Goal: Use online tool/utility: Utilize a website feature to perform a specific function

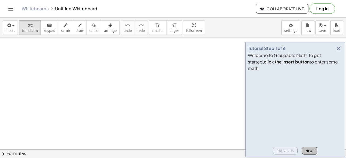
click at [308, 150] on span "Next" at bounding box center [309, 151] width 8 height 4
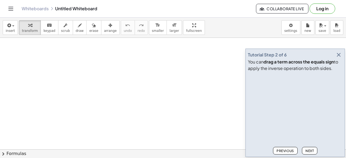
drag, startPoint x: 307, startPoint y: 149, endPoint x: 325, endPoint y: 126, distance: 29.4
drag, startPoint x: 325, startPoint y: 126, endPoint x: 307, endPoint y: 151, distance: 31.1
click at [307, 151] on span "Next" at bounding box center [309, 151] width 8 height 4
click at [308, 151] on span "Next" at bounding box center [309, 151] width 8 height 4
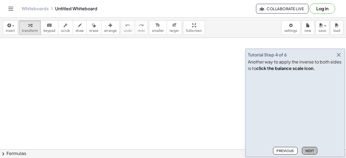
click at [308, 151] on span "Next" at bounding box center [309, 151] width 8 height 4
click at [307, 150] on span "Next" at bounding box center [309, 151] width 8 height 4
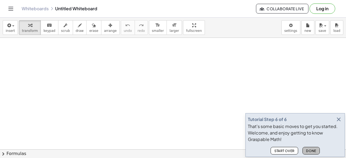
drag, startPoint x: 310, startPoint y: 150, endPoint x: 313, endPoint y: 148, distance: 3.8
click at [313, 148] on button "Done" at bounding box center [311, 151] width 17 height 8
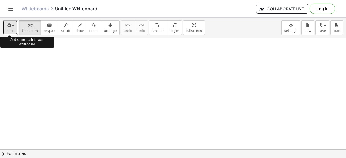
click at [8, 24] on icon "button" at bounding box center [8, 25] width 5 height 6
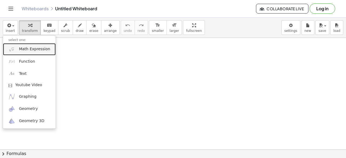
click at [34, 48] on span "Math Expression" at bounding box center [34, 49] width 31 height 5
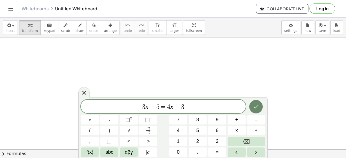
click at [257, 106] on icon "Done" at bounding box center [256, 107] width 6 height 6
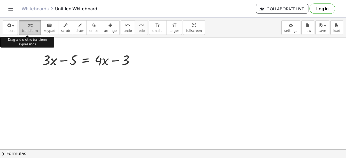
click at [28, 25] on icon "button" at bounding box center [30, 25] width 4 height 6
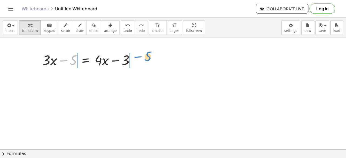
drag, startPoint x: 73, startPoint y: 63, endPoint x: 148, endPoint y: 59, distance: 74.7
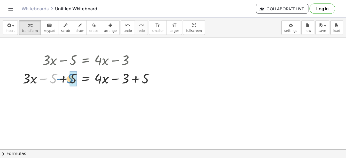
drag, startPoint x: 52, startPoint y: 80, endPoint x: 70, endPoint y: 80, distance: 17.9
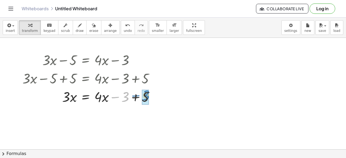
drag, startPoint x: 125, startPoint y: 99, endPoint x: 145, endPoint y: 98, distance: 20.3
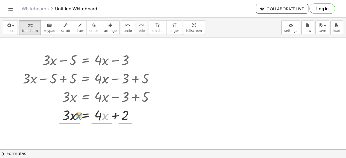
drag, startPoint x: 102, startPoint y: 117, endPoint x: 76, endPoint y: 116, distance: 26.5
click at [76, 116] on div at bounding box center [90, 115] width 141 height 18
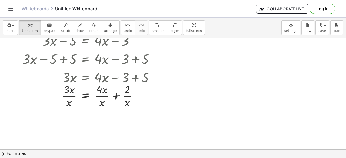
scroll to position [22, 0]
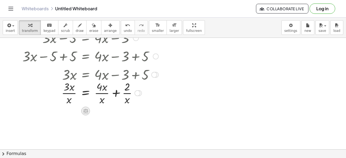
click at [84, 109] on icon at bounding box center [85, 111] width 5 height 5
drag, startPoint x: 102, startPoint y: 74, endPoint x: 75, endPoint y: 75, distance: 26.8
click at [75, 75] on div at bounding box center [101, 74] width 162 height 18
drag, startPoint x: 99, startPoint y: 75, endPoint x: 79, endPoint y: 88, distance: 23.2
click at [86, 38] on div "+ · 3 · x − 5 = + · 4 · x − 3 + · 3 · x − 5 + 5 = + · 4 · x − 3 + 5 + · 3 · x +…" at bounding box center [86, 38] width 0 height 0
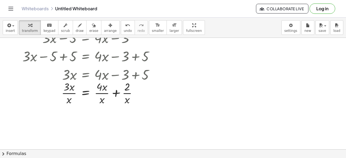
click at [69, 114] on div at bounding box center [173, 145] width 346 height 259
click at [69, 96] on div at bounding box center [90, 92] width 141 height 27
click at [128, 95] on div at bounding box center [90, 92] width 141 height 27
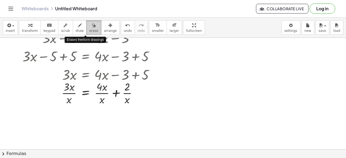
click at [92, 26] on icon "button" at bounding box center [94, 25] width 4 height 6
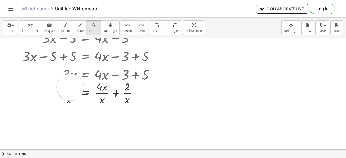
click at [70, 87] on div at bounding box center [173, 145] width 346 height 259
click at [68, 99] on div at bounding box center [173, 145] width 346 height 259
drag, startPoint x: 67, startPoint y: 89, endPoint x: 127, endPoint y: 96, distance: 60.1
click at [127, 96] on div at bounding box center [173, 145] width 346 height 259
drag, startPoint x: 132, startPoint y: 92, endPoint x: 58, endPoint y: 96, distance: 74.2
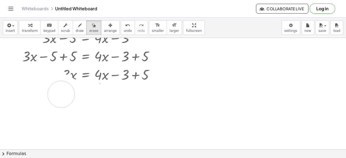
click at [58, 96] on div at bounding box center [173, 145] width 346 height 259
drag, startPoint x: 68, startPoint y: 93, endPoint x: 133, endPoint y: 98, distance: 64.8
click at [133, 98] on div at bounding box center [173, 145] width 346 height 259
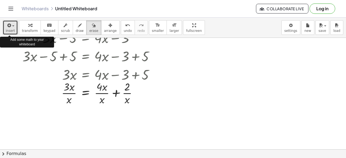
click at [9, 29] on span "insert" at bounding box center [10, 31] width 9 height 4
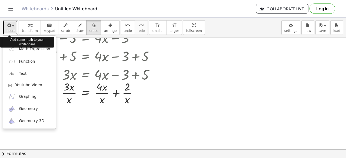
click at [9, 29] on span "insert" at bounding box center [10, 31] width 9 height 4
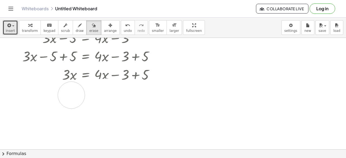
drag, startPoint x: 129, startPoint y: 97, endPoint x: 71, endPoint y: 95, distance: 57.3
click at [71, 95] on div at bounding box center [173, 145] width 346 height 259
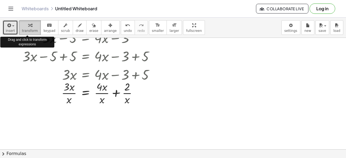
click at [28, 25] on icon "button" at bounding box center [30, 25] width 4 height 6
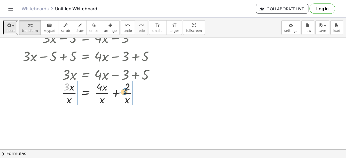
drag, startPoint x: 65, startPoint y: 87, endPoint x: 129, endPoint y: 92, distance: 64.0
click at [129, 92] on div at bounding box center [90, 92] width 141 height 27
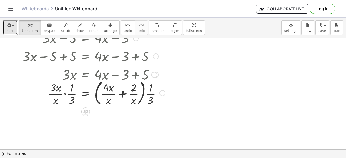
click at [167, 99] on div at bounding box center [94, 92] width 148 height 29
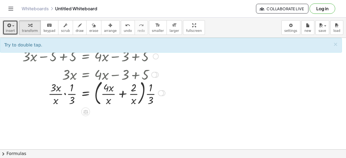
click at [147, 95] on div at bounding box center [94, 92] width 148 height 29
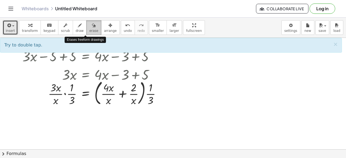
click at [92, 26] on icon "button" at bounding box center [94, 25] width 4 height 6
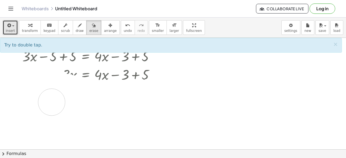
drag, startPoint x: 52, startPoint y: 85, endPoint x: 52, endPoint y: 103, distance: 17.8
click at [52, 103] on div at bounding box center [173, 145] width 346 height 259
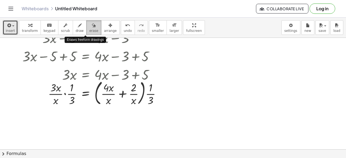
click at [92, 25] on icon "button" at bounding box center [94, 25] width 4 height 6
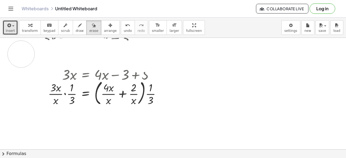
drag, startPoint x: 147, startPoint y: 58, endPoint x: 21, endPoint y: 54, distance: 126.9
click at [21, 54] on div at bounding box center [173, 145] width 346 height 259
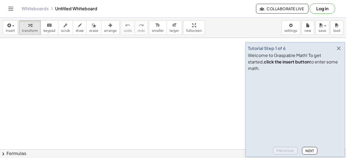
click at [309, 152] on span "Next" at bounding box center [309, 151] width 8 height 4
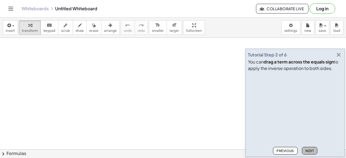
click at [308, 151] on span "Next" at bounding box center [309, 151] width 8 height 4
click at [308, 152] on span "Next" at bounding box center [309, 151] width 8 height 4
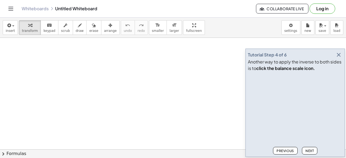
click at [308, 152] on span "Next" at bounding box center [309, 151] width 8 height 4
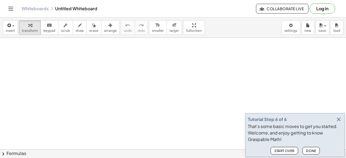
click at [341, 119] on icon "button" at bounding box center [339, 119] width 6 height 6
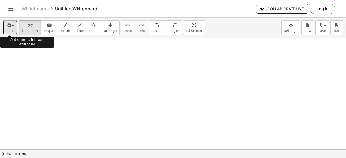
click at [7, 24] on icon "button" at bounding box center [8, 25] width 5 height 6
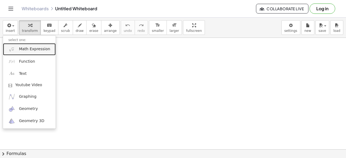
click at [30, 49] on span "Math Expression" at bounding box center [34, 49] width 31 height 5
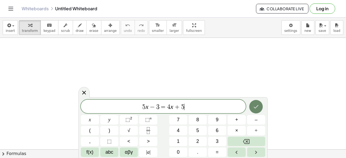
click at [259, 108] on icon "Done" at bounding box center [256, 107] width 6 height 6
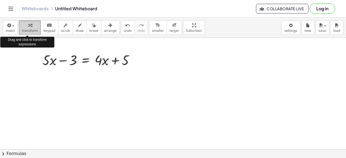
click at [28, 24] on icon "button" at bounding box center [30, 25] width 4 height 6
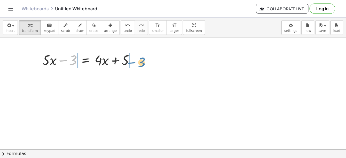
drag, startPoint x: 72, startPoint y: 62, endPoint x: 141, endPoint y: 64, distance: 68.4
click at [141, 64] on div at bounding box center [90, 60] width 101 height 18
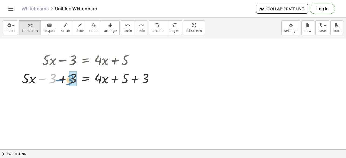
drag, startPoint x: 51, startPoint y: 81, endPoint x: 69, endPoint y: 82, distance: 17.9
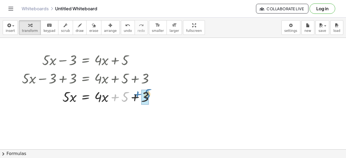
drag, startPoint x: 125, startPoint y: 95, endPoint x: 148, endPoint y: 92, distance: 22.9
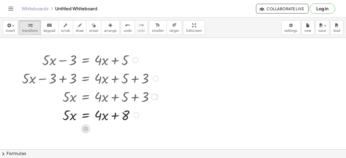
click at [85, 130] on icon at bounding box center [86, 129] width 6 height 6
click at [72, 128] on div "−" at bounding box center [74, 129] width 9 height 9
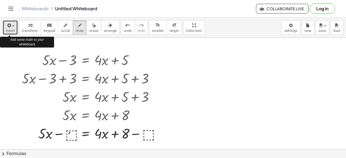
click at [9, 29] on span "insert" at bounding box center [10, 31] width 9 height 4
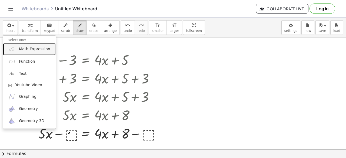
click at [28, 49] on span "Math Expression" at bounding box center [34, 49] width 31 height 5
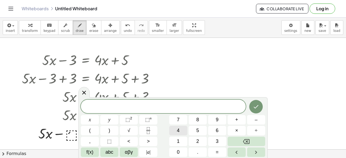
click at [179, 130] on span "4" at bounding box center [178, 130] width 3 height 7
click at [89, 120] on span "x" at bounding box center [90, 119] width 2 height 7
click at [253, 109] on button "Done" at bounding box center [256, 107] width 14 height 14
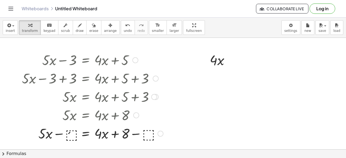
click at [71, 133] on div at bounding box center [92, 133] width 147 height 18
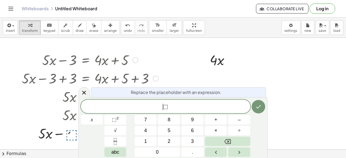
click at [165, 110] on span "⬚" at bounding box center [165, 107] width 5 height 6
click at [165, 108] on span "⬚" at bounding box center [165, 107] width 5 height 6
click at [167, 108] on span "⬚" at bounding box center [167, 107] width 5 height 6
click at [177, 109] on span "4 x ⬚ ​" at bounding box center [166, 107] width 170 height 8
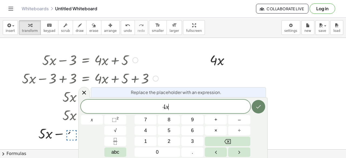
click at [258, 104] on icon "Done" at bounding box center [258, 107] width 6 height 6
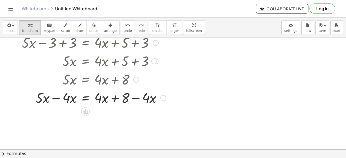
scroll to position [40, 0]
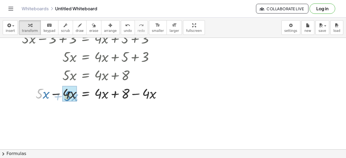
drag, startPoint x: 39, startPoint y: 95, endPoint x: 68, endPoint y: 98, distance: 28.5
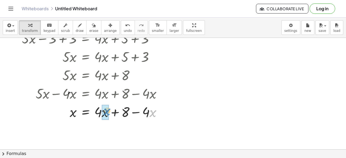
drag, startPoint x: 150, startPoint y: 115, endPoint x: 105, endPoint y: 114, distance: 44.6
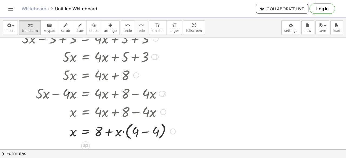
click at [147, 133] on div at bounding box center [98, 131] width 159 height 21
click at [121, 133] on div at bounding box center [94, 131] width 150 height 18
click at [120, 134] on div at bounding box center [94, 131] width 150 height 18
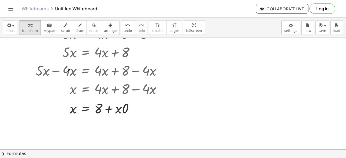
scroll to position [68, 0]
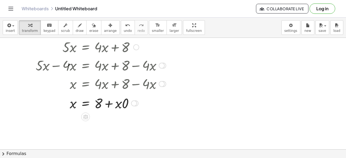
click at [121, 102] on div at bounding box center [94, 103] width 150 height 18
click at [118, 107] on div at bounding box center [94, 103] width 150 height 18
click at [84, 118] on icon at bounding box center [85, 117] width 5 height 5
drag, startPoint x: 86, startPoint y: 117, endPoint x: 157, endPoint y: 101, distance: 72.6
click at [85, 103] on div "= x + 8 · x + · 0 + − × ÷" at bounding box center [85, 103] width 0 height 0
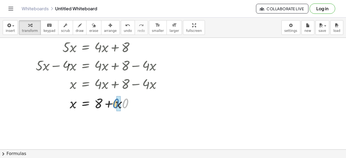
drag, startPoint x: 125, startPoint y: 104, endPoint x: 117, endPoint y: 105, distance: 8.4
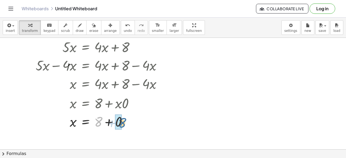
drag, startPoint x: 99, startPoint y: 121, endPoint x: 123, endPoint y: 122, distance: 23.5
click at [123, 122] on div at bounding box center [94, 121] width 150 height 18
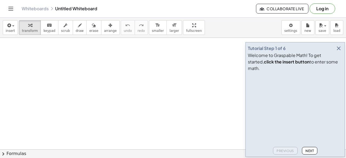
click at [341, 52] on icon "button" at bounding box center [339, 48] width 6 height 6
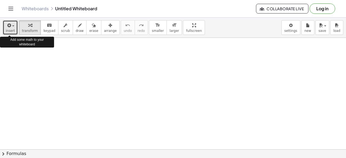
click at [8, 26] on icon "button" at bounding box center [8, 25] width 5 height 6
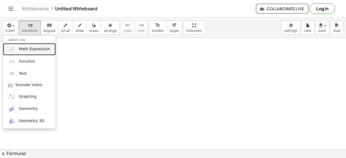
click at [32, 50] on span "Math Expression" at bounding box center [34, 49] width 31 height 5
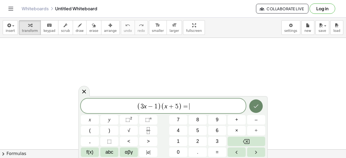
click at [257, 105] on icon "Done" at bounding box center [256, 106] width 6 height 6
click at [255, 109] on icon "Done" at bounding box center [256, 106] width 6 height 6
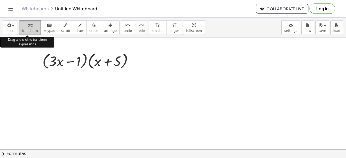
click at [25, 29] on span "transform" at bounding box center [30, 31] width 16 height 4
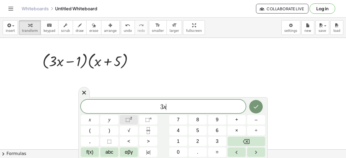
click at [132, 118] on button "⬚ 2" at bounding box center [129, 119] width 18 height 9
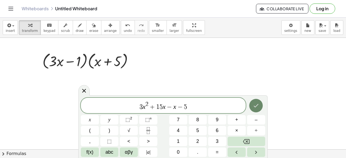
click at [255, 106] on icon "Done" at bounding box center [256, 105] width 6 height 6
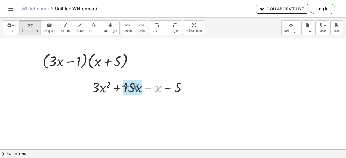
drag, startPoint x: 159, startPoint y: 90, endPoint x: 137, endPoint y: 88, distance: 22.5
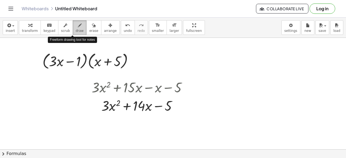
click at [78, 24] on icon "button" at bounding box center [80, 25] width 4 height 6
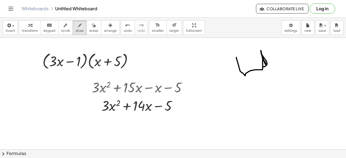
drag, startPoint x: 237, startPoint y: 57, endPoint x: 264, endPoint y: 66, distance: 29.3
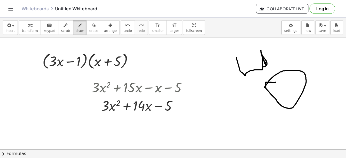
drag, startPoint x: 276, startPoint y: 82, endPoint x: 265, endPoint y: 88, distance: 11.9
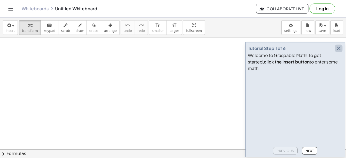
click at [338, 52] on icon "button" at bounding box center [339, 48] width 6 height 6
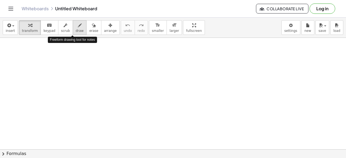
click at [78, 25] on icon "button" at bounding box center [80, 25] width 4 height 6
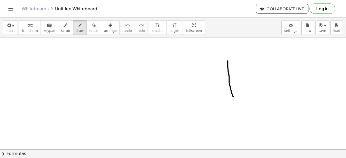
drag, startPoint x: 228, startPoint y: 61, endPoint x: 234, endPoint y: 96, distance: 35.9
drag, startPoint x: 229, startPoint y: 59, endPoint x: 230, endPoint y: 91, distance: 32.2
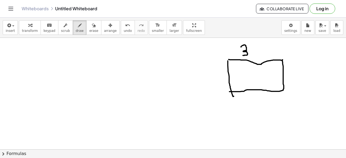
drag, startPoint x: 241, startPoint y: 47, endPoint x: 243, endPoint y: 55, distance: 8.4
drag, startPoint x: 250, startPoint y: 47, endPoint x: 256, endPoint y: 53, distance: 9.0
drag, startPoint x: 251, startPoint y: 53, endPoint x: 255, endPoint y: 46, distance: 7.9
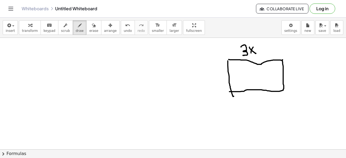
drag, startPoint x: 259, startPoint y: 49, endPoint x: 265, endPoint y: 49, distance: 5.7
drag, startPoint x: 269, startPoint y: 45, endPoint x: 277, endPoint y: 54, distance: 11.9
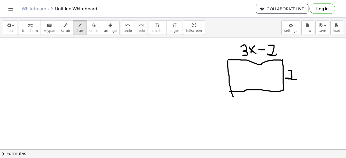
drag, startPoint x: 289, startPoint y: 70, endPoint x: 297, endPoint y: 79, distance: 12.3
drag, startPoint x: 297, startPoint y: 73, endPoint x: 308, endPoint y: 79, distance: 12.7
drag, startPoint x: 304, startPoint y: 72, endPoint x: 300, endPoint y: 78, distance: 7.7
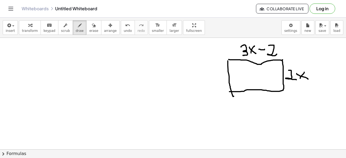
drag, startPoint x: 316, startPoint y: 71, endPoint x: 316, endPoint y: 78, distance: 7.0
drag, startPoint x: 313, startPoint y: 74, endPoint x: 319, endPoint y: 75, distance: 6.0
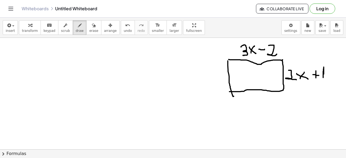
drag, startPoint x: 324, startPoint y: 74, endPoint x: 324, endPoint y: 77, distance: 3.5
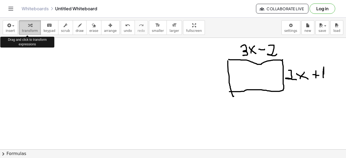
click at [28, 22] on icon "button" at bounding box center [30, 25] width 4 height 6
click at [28, 24] on icon "button" at bounding box center [30, 25] width 4 height 6
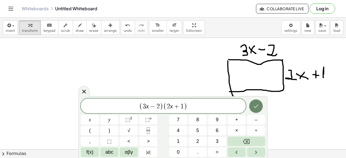
click at [255, 107] on icon "Done" at bounding box center [256, 107] width 5 height 4
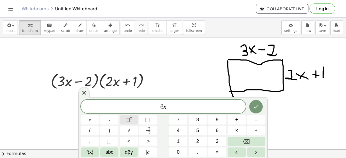
click at [132, 118] on button "⬚ 2" at bounding box center [129, 119] width 18 height 9
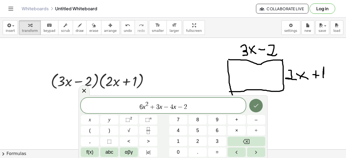
click at [255, 108] on icon "Done" at bounding box center [256, 105] width 6 height 6
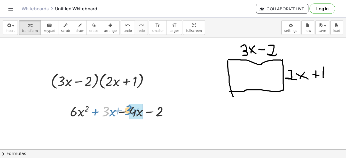
drag, startPoint x: 108, startPoint y: 112, endPoint x: 131, endPoint y: 111, distance: 23.3
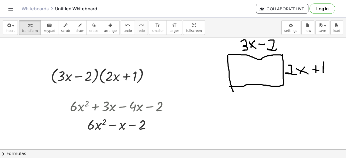
scroll to position [1, 0]
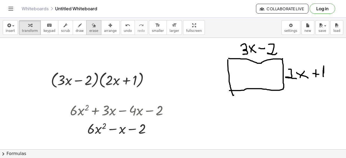
click at [92, 25] on icon "button" at bounding box center [94, 25] width 4 height 6
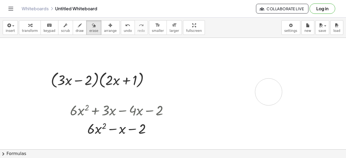
drag, startPoint x: 247, startPoint y: 48, endPoint x: 269, endPoint y: 92, distance: 49.1
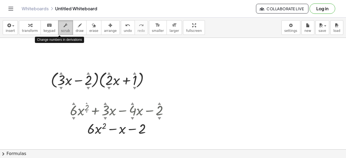
click at [64, 27] on icon "button" at bounding box center [66, 25] width 4 height 6
click at [64, 26] on icon "button" at bounding box center [66, 25] width 4 height 6
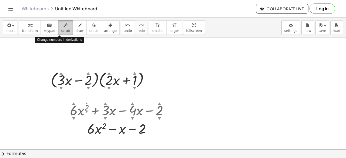
click at [61, 31] on span "scrub" at bounding box center [65, 31] width 9 height 4
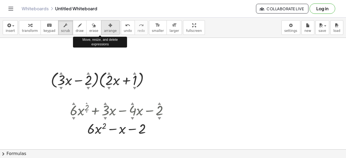
click at [104, 30] on span "arrange" at bounding box center [110, 31] width 13 height 4
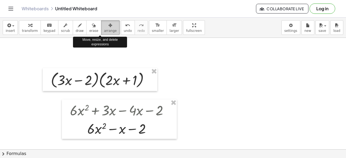
click at [104, 30] on span "arrange" at bounding box center [110, 31] width 13 height 4
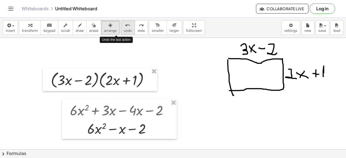
click at [124, 31] on span "undo" at bounding box center [128, 31] width 8 height 4
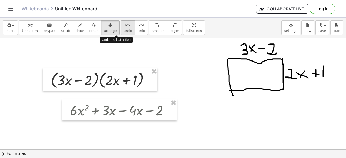
click at [124, 31] on span "undo" at bounding box center [128, 31] width 8 height 4
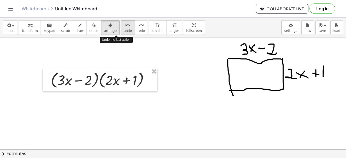
click at [124, 31] on span "undo" at bounding box center [128, 31] width 8 height 4
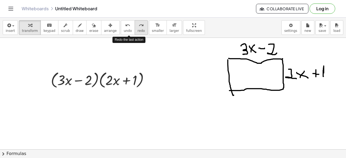
click at [138, 30] on span "redo" at bounding box center [141, 31] width 7 height 4
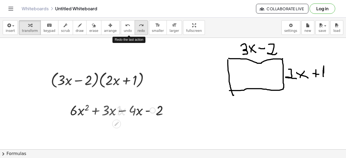
click at [138, 30] on span "redo" at bounding box center [141, 31] width 7 height 4
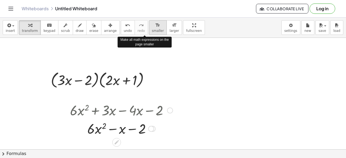
click at [152, 29] on span "smaller" at bounding box center [158, 31] width 12 height 4
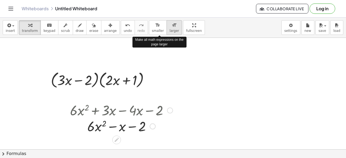
click at [170, 31] on span "larger" at bounding box center [174, 31] width 9 height 4
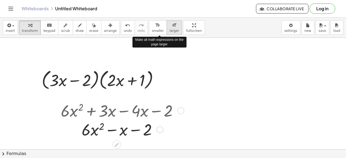
click at [170, 31] on span "larger" at bounding box center [174, 31] width 9 height 4
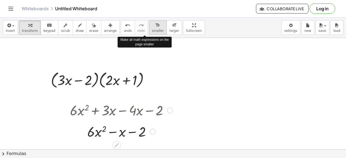
click at [155, 28] on icon "format_size" at bounding box center [157, 25] width 5 height 6
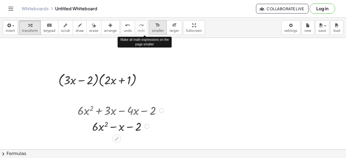
click at [155, 28] on icon "format_size" at bounding box center [157, 25] width 5 height 6
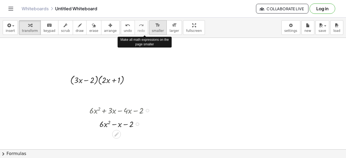
click at [155, 28] on icon "format_size" at bounding box center [157, 25] width 5 height 6
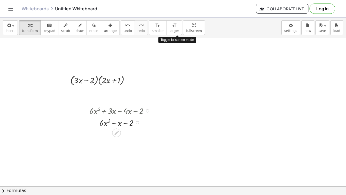
drag, startPoint x: 181, startPoint y: 26, endPoint x: 181, endPoint y: 49, distance: 23.5
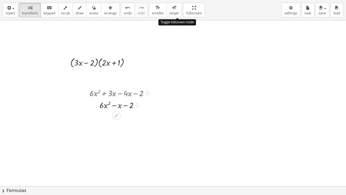
click at [181, 49] on div "insert select one: Math Expression Function Text Youtube Video Graphing Geometr…" at bounding box center [173, 97] width 346 height 195
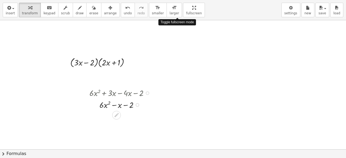
drag, startPoint x: 178, startPoint y: 7, endPoint x: 178, endPoint y: -17, distance: 23.5
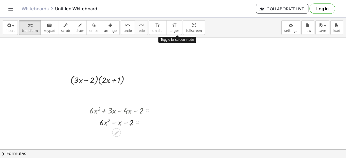
click at [178, 0] on html "Graspable Math Activities Get Started Activity Bank Assigned Work Classes White…" at bounding box center [173, 79] width 346 height 158
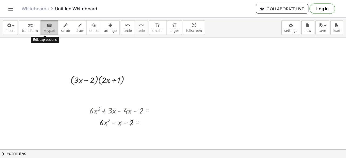
click at [47, 26] on icon "keyboard" at bounding box center [49, 25] width 5 height 6
click at [47, 25] on icon "keyboard" at bounding box center [49, 25] width 5 height 6
click at [47, 24] on icon "keyboard" at bounding box center [49, 25] width 5 height 6
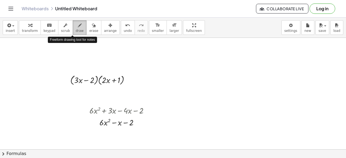
click at [78, 24] on icon "button" at bounding box center [80, 25] width 4 height 6
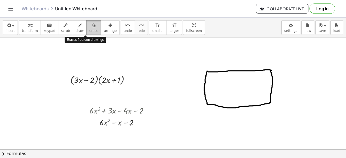
click at [92, 25] on icon "button" at bounding box center [94, 25] width 4 height 6
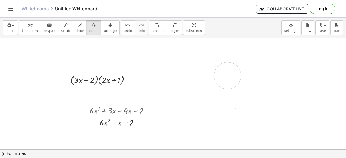
drag, startPoint x: 207, startPoint y: 73, endPoint x: 227, endPoint y: 76, distance: 20.5
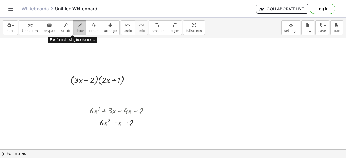
click at [78, 25] on icon "button" at bounding box center [80, 25] width 4 height 6
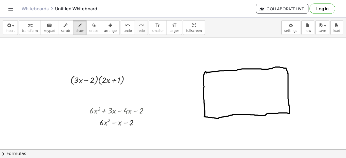
drag, startPoint x: 227, startPoint y: 56, endPoint x: 228, endPoint y: 64, distance: 8.2
drag, startPoint x: 234, startPoint y: 56, endPoint x: 239, endPoint y: 63, distance: 8.5
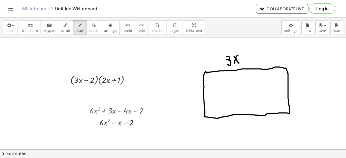
drag, startPoint x: 235, startPoint y: 63, endPoint x: 238, endPoint y: 55, distance: 8.8
drag, startPoint x: 243, startPoint y: 59, endPoint x: 247, endPoint y: 60, distance: 4.1
drag, startPoint x: 251, startPoint y: 52, endPoint x: 262, endPoint y: 60, distance: 13.3
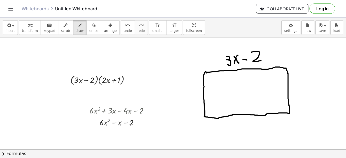
drag, startPoint x: 293, startPoint y: 82, endPoint x: 299, endPoint y: 92, distance: 11.7
drag, startPoint x: 302, startPoint y: 85, endPoint x: 308, endPoint y: 91, distance: 8.6
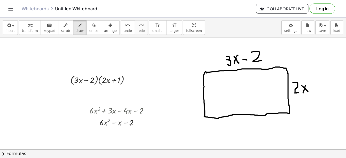
drag, startPoint x: 303, startPoint y: 93, endPoint x: 306, endPoint y: 85, distance: 8.5
drag, startPoint x: 314, startPoint y: 84, endPoint x: 314, endPoint y: 91, distance: 7.0
drag, startPoint x: 311, startPoint y: 87, endPoint x: 316, endPoint y: 87, distance: 4.9
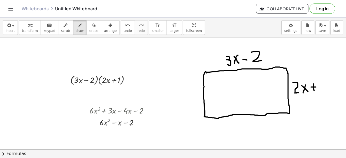
drag, startPoint x: 320, startPoint y: 87, endPoint x: 323, endPoint y: 92, distance: 5.8
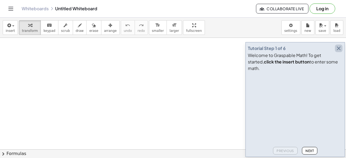
click at [339, 52] on icon "button" at bounding box center [339, 48] width 6 height 6
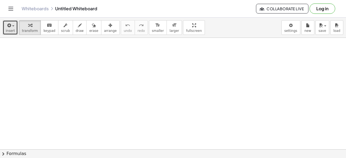
click at [10, 25] on icon "button" at bounding box center [8, 25] width 5 height 6
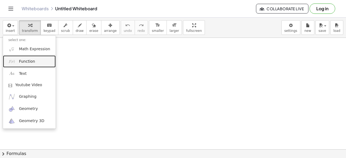
click at [27, 61] on span "Function" at bounding box center [27, 61] width 16 height 5
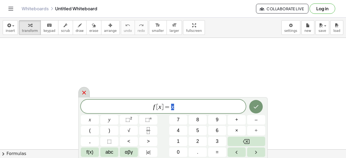
click at [83, 94] on icon at bounding box center [84, 93] width 4 height 4
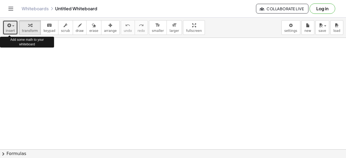
click at [9, 26] on icon "button" at bounding box center [8, 25] width 5 height 6
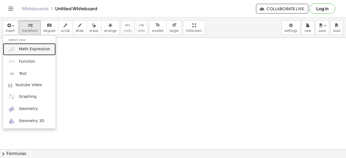
click at [29, 50] on span "Math Expression" at bounding box center [34, 49] width 31 height 5
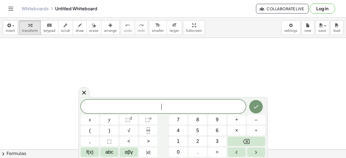
scroll to position [144, 0]
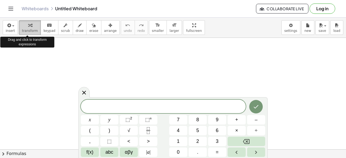
click at [28, 25] on icon "button" at bounding box center [30, 25] width 4 height 6
click at [8, 25] on icon "button" at bounding box center [8, 25] width 5 height 6
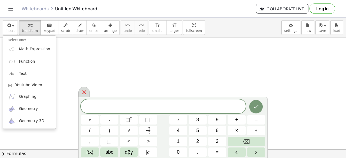
click at [83, 93] on icon at bounding box center [84, 93] width 4 height 4
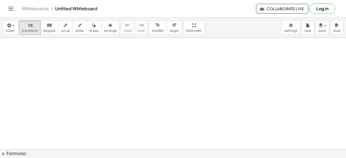
click at [83, 93] on div at bounding box center [173, 23] width 346 height 259
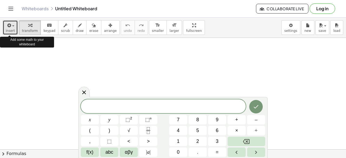
click at [8, 25] on icon "button" at bounding box center [8, 25] width 5 height 6
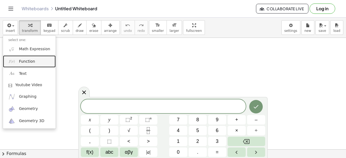
click at [24, 63] on span "Function" at bounding box center [27, 61] width 16 height 5
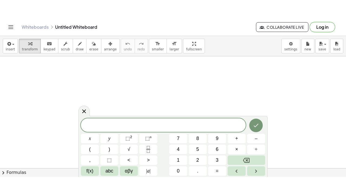
scroll to position [175, 0]
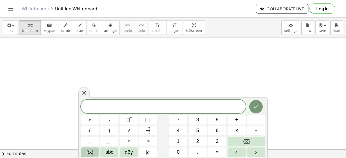
click at [89, 153] on span "f(x)" at bounding box center [90, 152] width 7 height 7
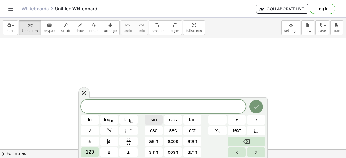
click at [153, 119] on span "sin" at bounding box center [154, 119] width 6 height 7
click at [174, 121] on span "cos" at bounding box center [173, 119] width 8 height 7
click at [166, 125] on div "s i ln log 10 log ⬚ sin cos tan π e i √ n √ ⬚ n csc sec cot x n text ⬚ ± | a | …" at bounding box center [173, 128] width 184 height 57
click at [167, 106] on span "s i ​" at bounding box center [163, 107] width 165 height 8
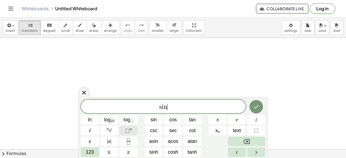
click at [131, 130] on sup "n" at bounding box center [131, 129] width 2 height 4
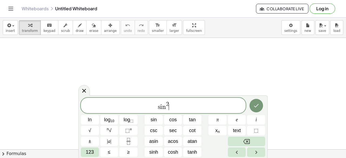
click at [169, 107] on span "s i n 2 ​" at bounding box center [163, 106] width 165 height 10
click at [130, 129] on sup "n" at bounding box center [131, 129] width 2 height 4
click at [180, 107] on span "s i n 2 x + c o s 2 ​" at bounding box center [163, 106] width 165 height 10
click at [257, 108] on icon "Done" at bounding box center [256, 105] width 6 height 6
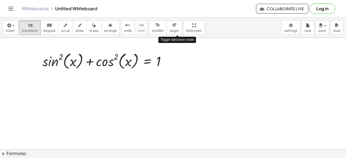
scroll to position [170, 0]
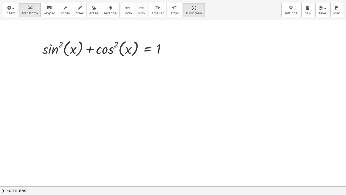
drag, startPoint x: 178, startPoint y: 27, endPoint x: 178, endPoint y: 50, distance: 23.5
click at [178, 50] on div "insert select one: Math Expression Function Text Youtube Video Graphing Geometr…" at bounding box center [173, 97] width 346 height 195
click at [175, 41] on div at bounding box center [173, 18] width 346 height 336
